Goal: Task Accomplishment & Management: Manage account settings

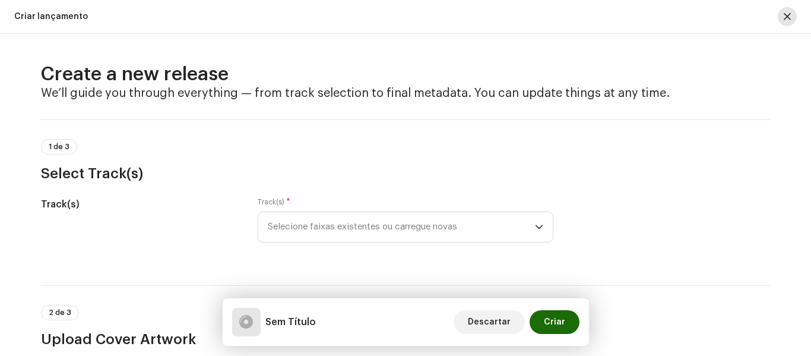
click at [788, 14] on span "button" at bounding box center [787, 17] width 7 height 10
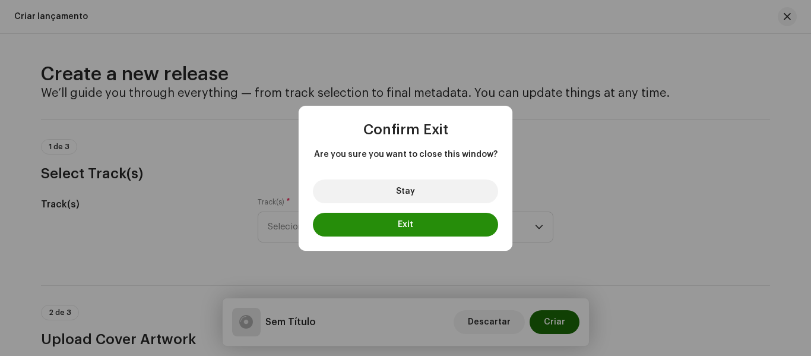
click at [412, 228] on span "Exit" at bounding box center [405, 224] width 15 height 8
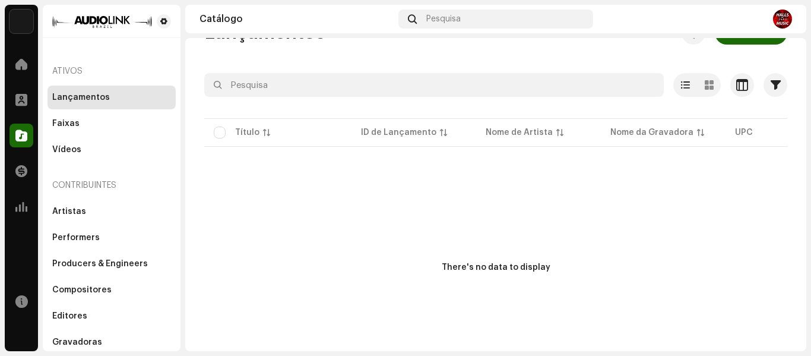
scroll to position [59, 0]
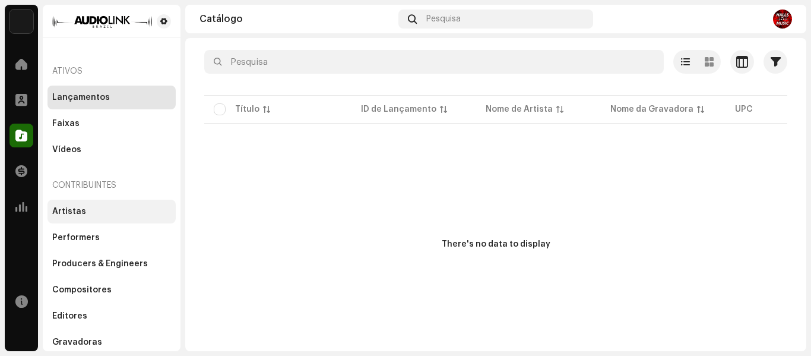
click at [109, 215] on div "Artistas" at bounding box center [111, 212] width 119 height 10
